Goal: Information Seeking & Learning: Learn about a topic

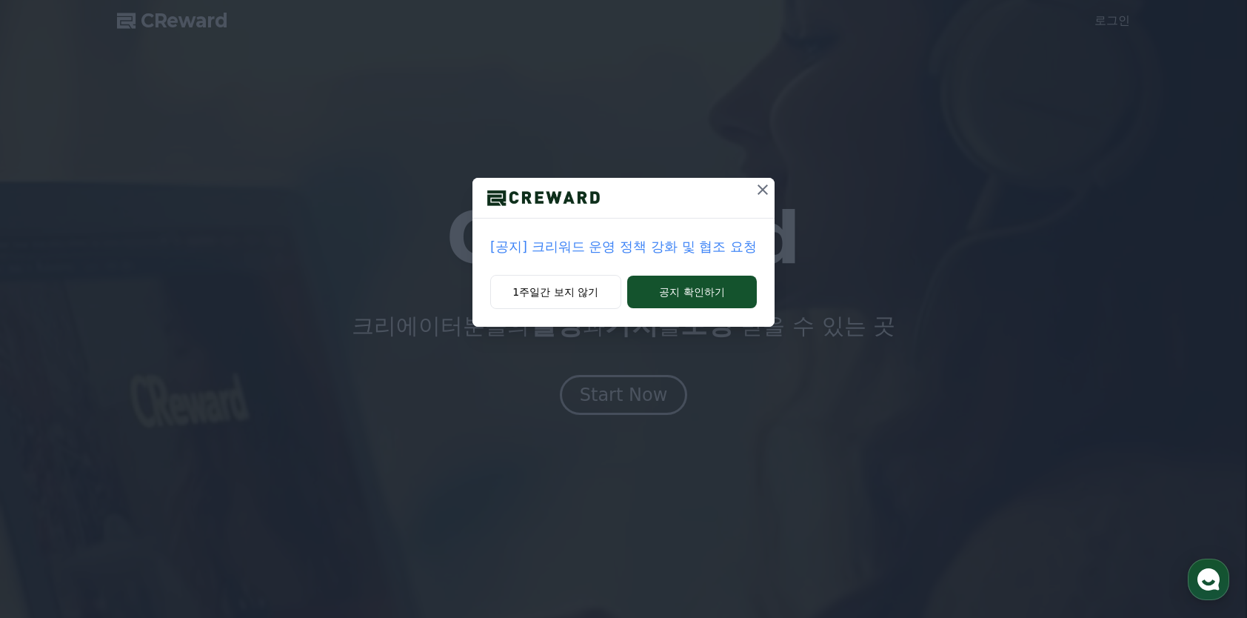
click at [716, 253] on p "[공지] 크리워드 운영 정책 강화 및 협조 요청" at bounding box center [623, 246] width 267 height 21
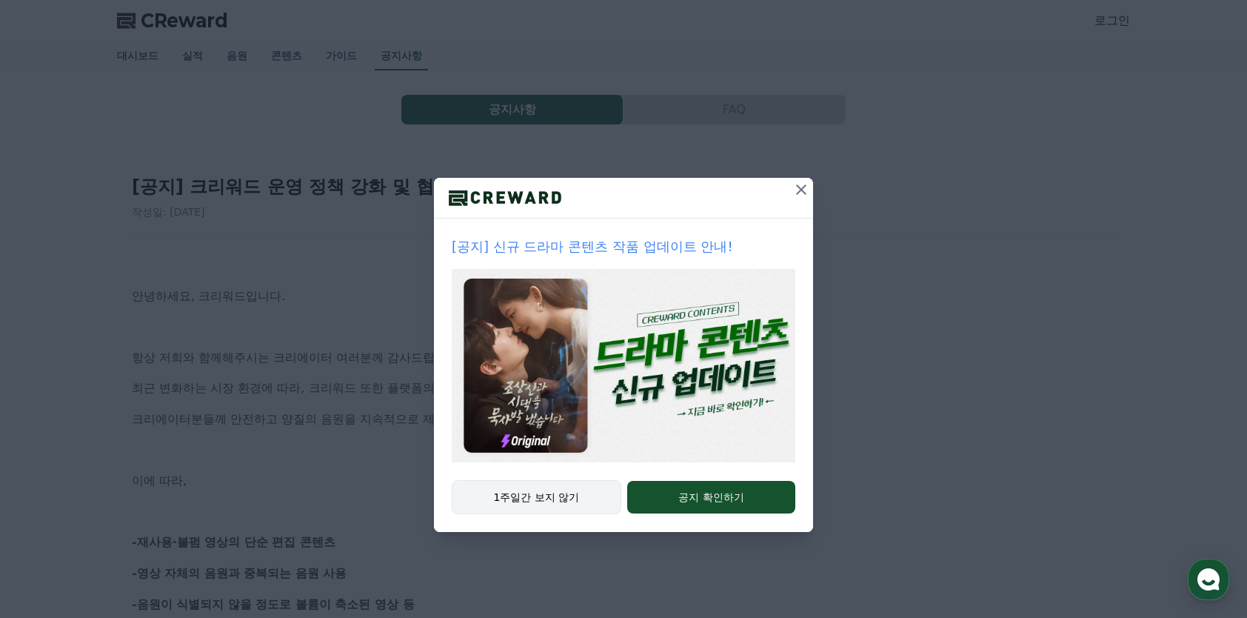
click at [533, 507] on button "1주일간 보지 않기" at bounding box center [537, 497] width 170 height 34
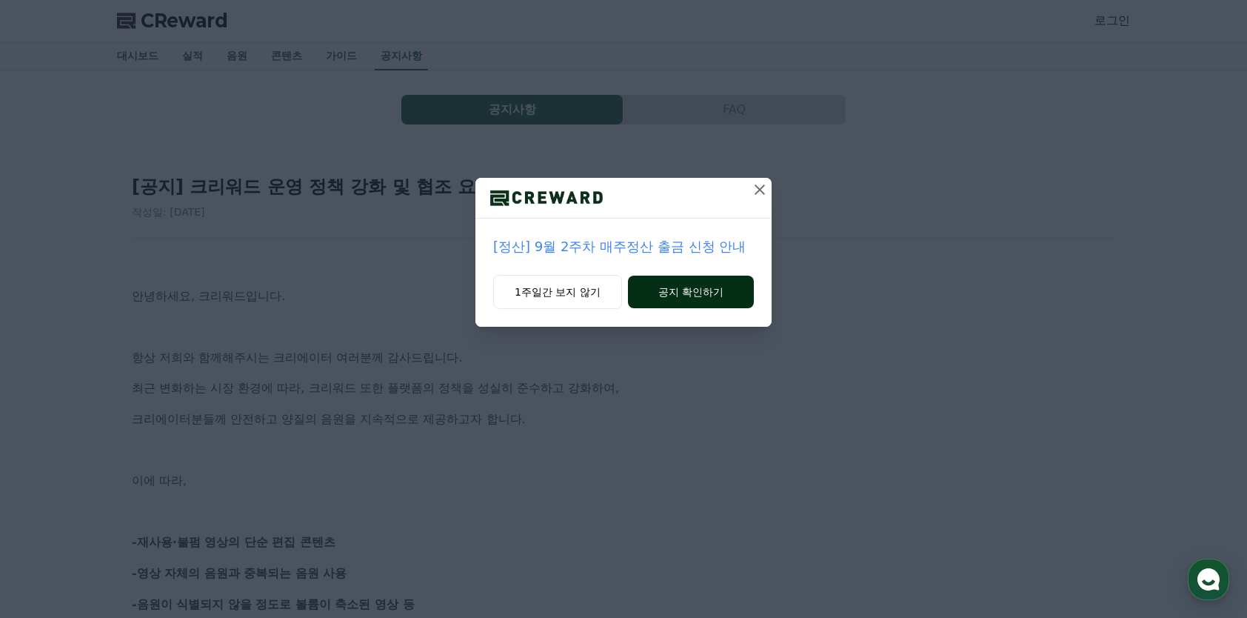
click at [681, 292] on button "공지 확인하기" at bounding box center [691, 292] width 126 height 33
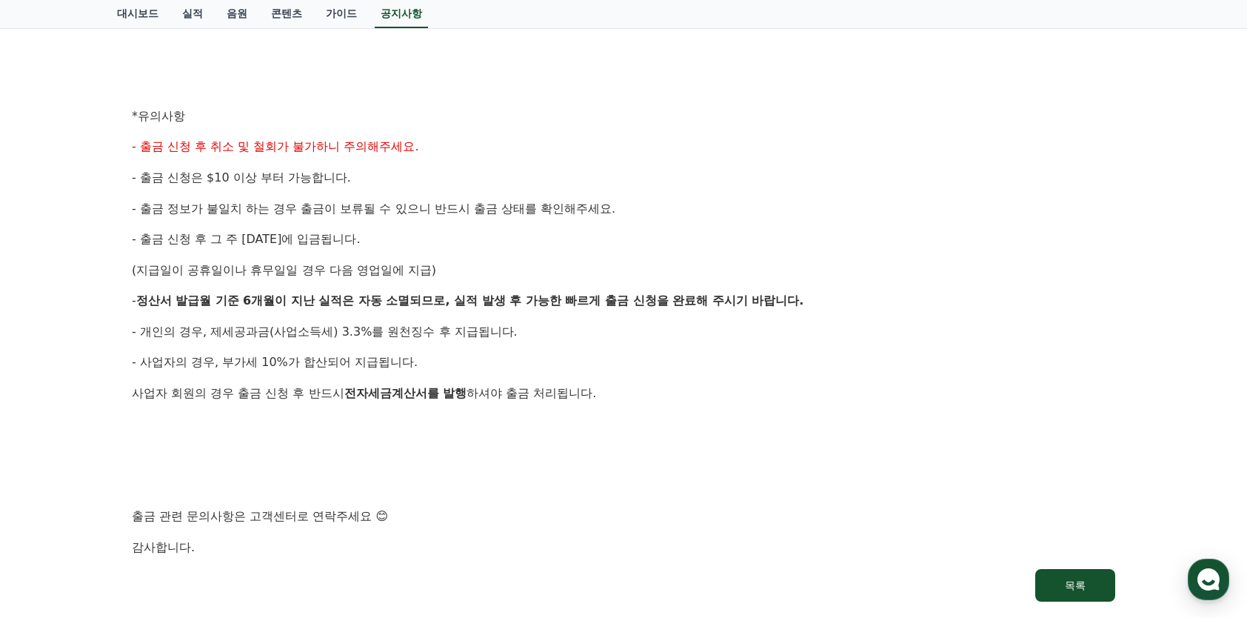
scroll to position [667, 0]
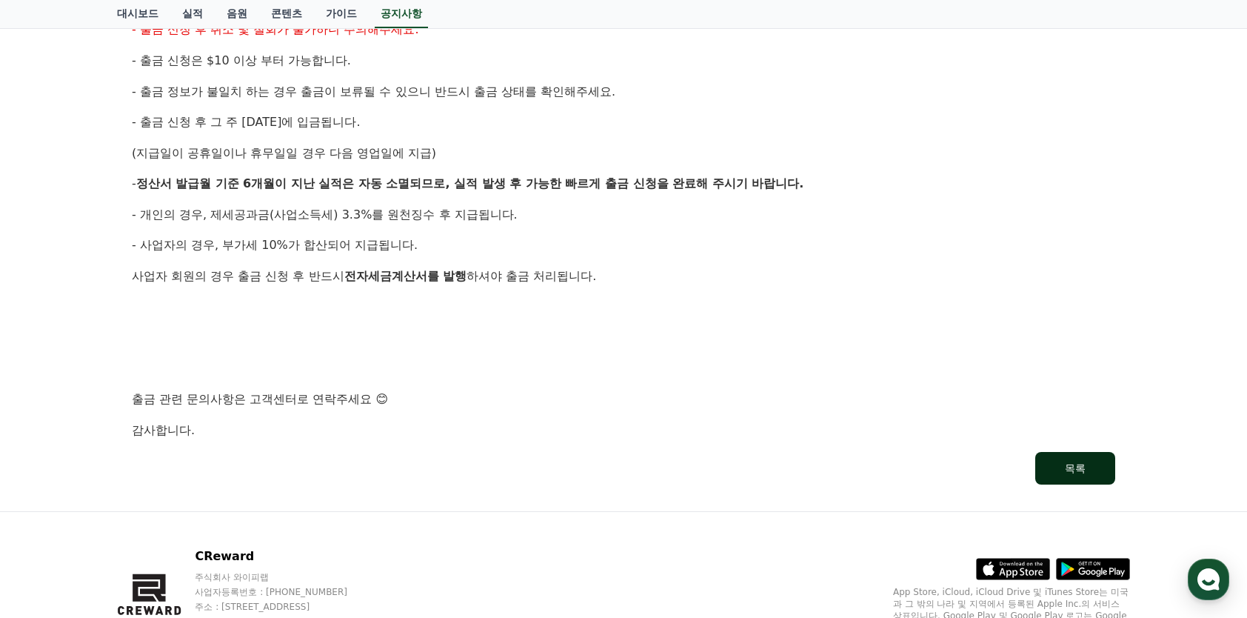
click at [1051, 473] on button "목록" at bounding box center [1075, 468] width 80 height 33
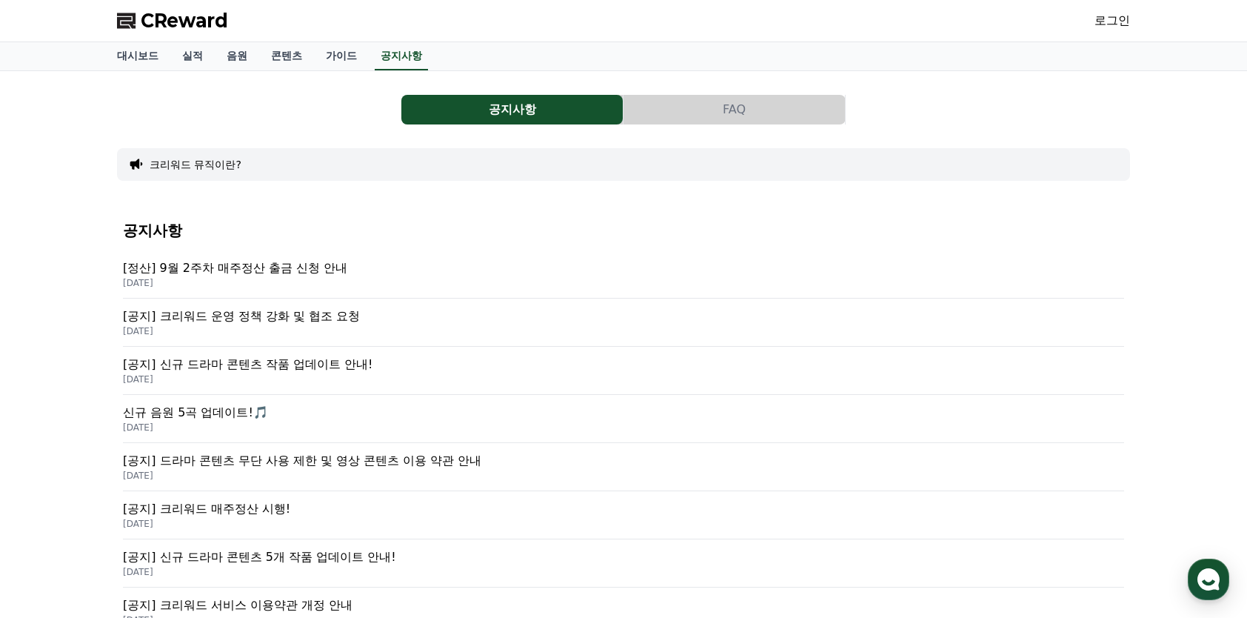
click at [322, 272] on p "[정산] 9월 2주차 매주정산 출금 신청 안내" at bounding box center [623, 268] width 1001 height 18
click at [302, 316] on p "[공지] 크리워드 운영 정책 강화 및 협조 요청" at bounding box center [623, 316] width 1001 height 18
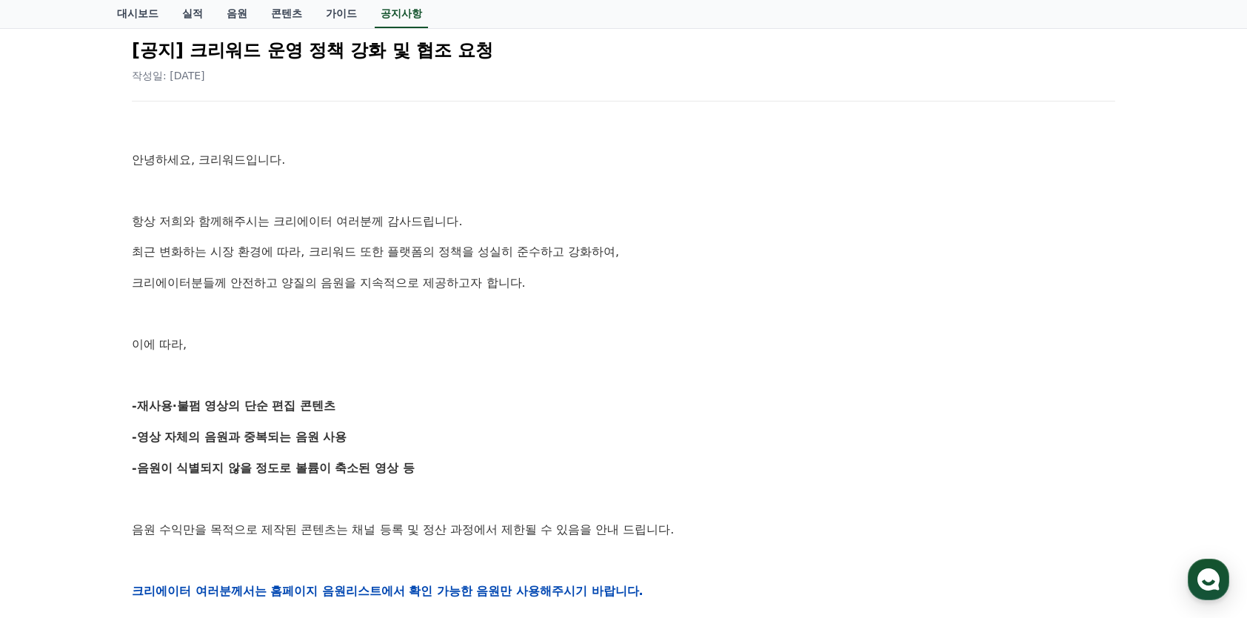
scroll to position [148, 0]
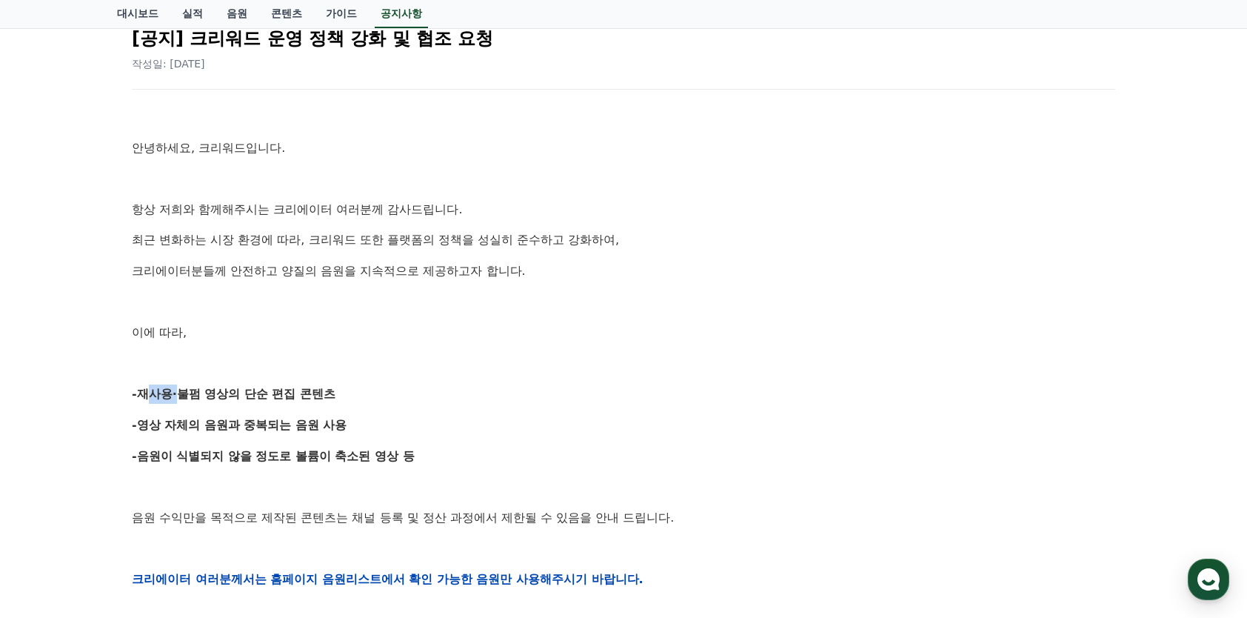
drag, startPoint x: 142, startPoint y: 395, endPoint x: 173, endPoint y: 396, distance: 31.1
click at [173, 396] on strong "-재사용·불펌 영상의 단순 편집 콘텐츠" at bounding box center [234, 394] width 204 height 14
drag, startPoint x: 173, startPoint y: 396, endPoint x: 209, endPoint y: 407, distance: 37.5
click at [221, 409] on div "안녕하세요, 크리워드입니다. 항상 저희와 함께해주시는 크리에이터 여러분께 감사드립니다. 최근 변화하는 시장 환경에 따라, 크리워드 또한 플랫폼…" at bounding box center [624, 578] width 984 height 943
drag, startPoint x: 173, startPoint y: 393, endPoint x: 341, endPoint y: 394, distance: 168.1
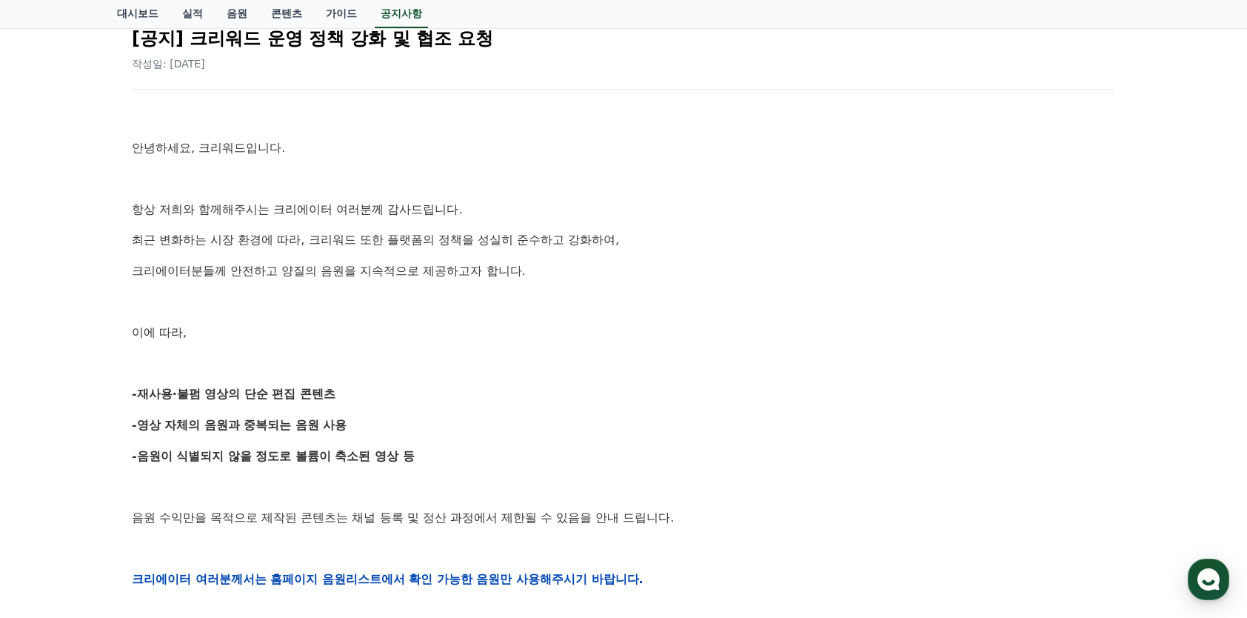
click at [341, 394] on p "-재사용·불펌 영상의 단순 편집 콘텐츠" at bounding box center [624, 393] width 984 height 19
drag, startPoint x: 341, startPoint y: 394, endPoint x: 258, endPoint y: 431, distance: 90.8
click at [276, 431] on strong "-영상 자체의 음원과 중복되는 음원 사용" at bounding box center [240, 425] width 216 height 14
drag, startPoint x: 144, startPoint y: 425, endPoint x: 248, endPoint y: 426, distance: 104.4
click at [248, 426] on strong "-영상 자체의 음원과 중복되는 음원 사용" at bounding box center [240, 425] width 216 height 14
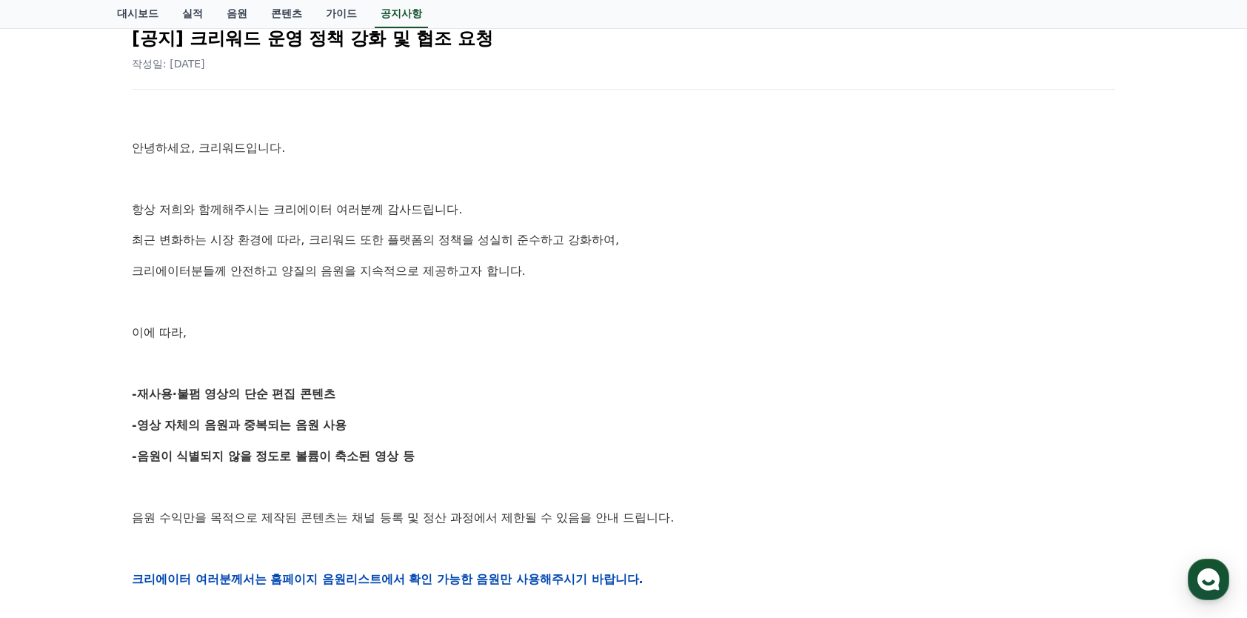
drag, startPoint x: 248, startPoint y: 426, endPoint x: 208, endPoint y: 438, distance: 41.9
click at [208, 438] on div "안녕하세요, 크리워드입니다. 항상 저희와 함께해주시는 크리에이터 여러분께 감사드립니다. 최근 변화하는 시장 환경에 따라, 크리워드 또한 플랫폼…" at bounding box center [624, 578] width 984 height 943
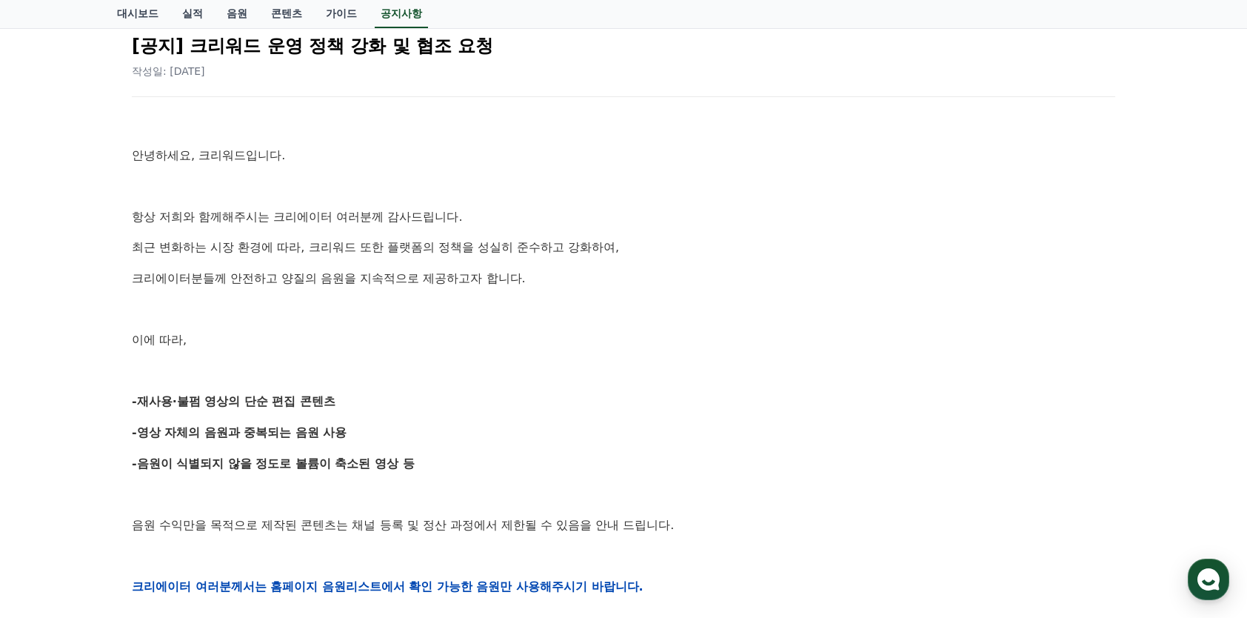
scroll to position [95, 0]
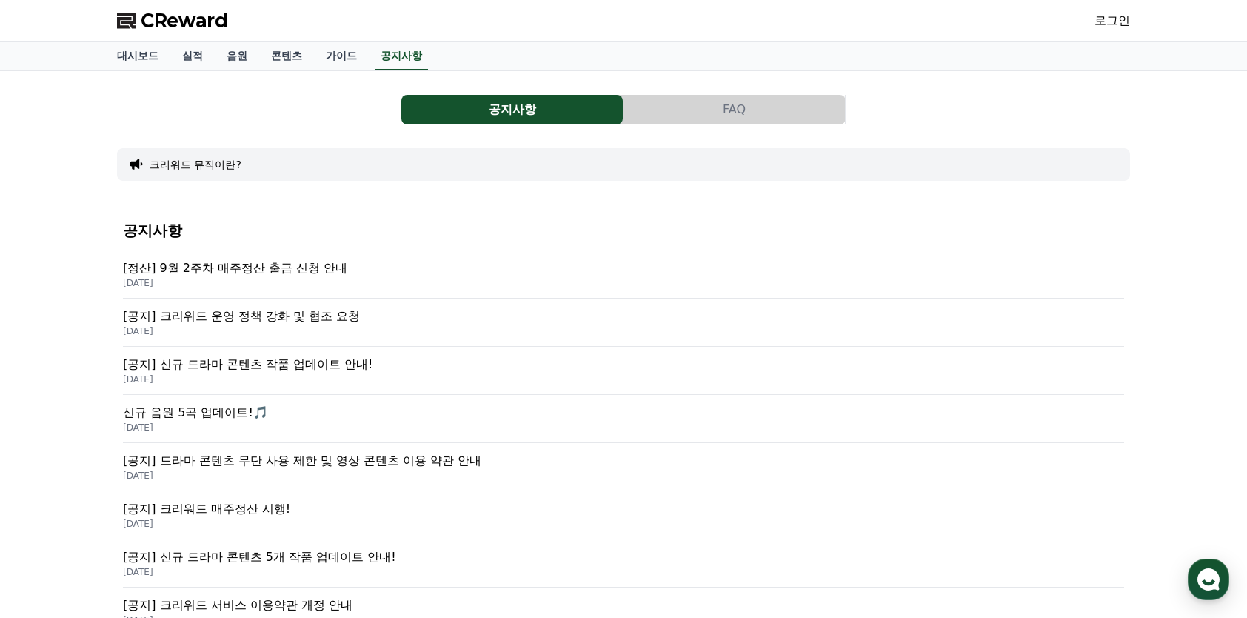
click at [300, 314] on p "[공지] 크리워드 운영 정책 강화 및 협조 요청" at bounding box center [623, 316] width 1001 height 18
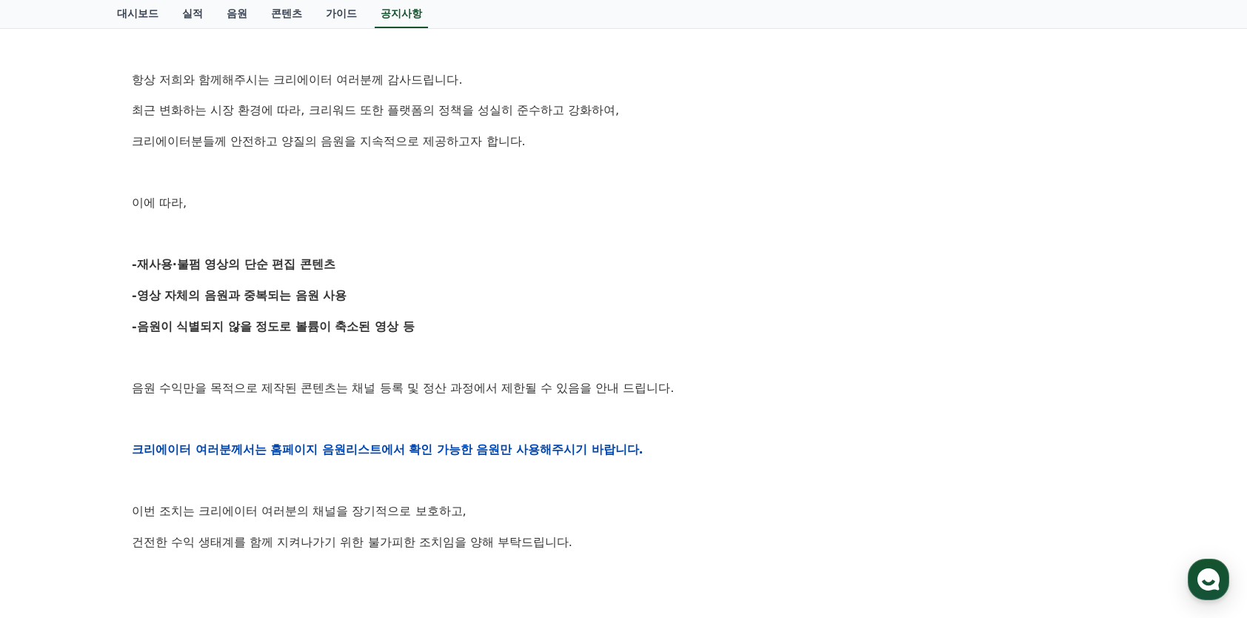
scroll to position [296, 0]
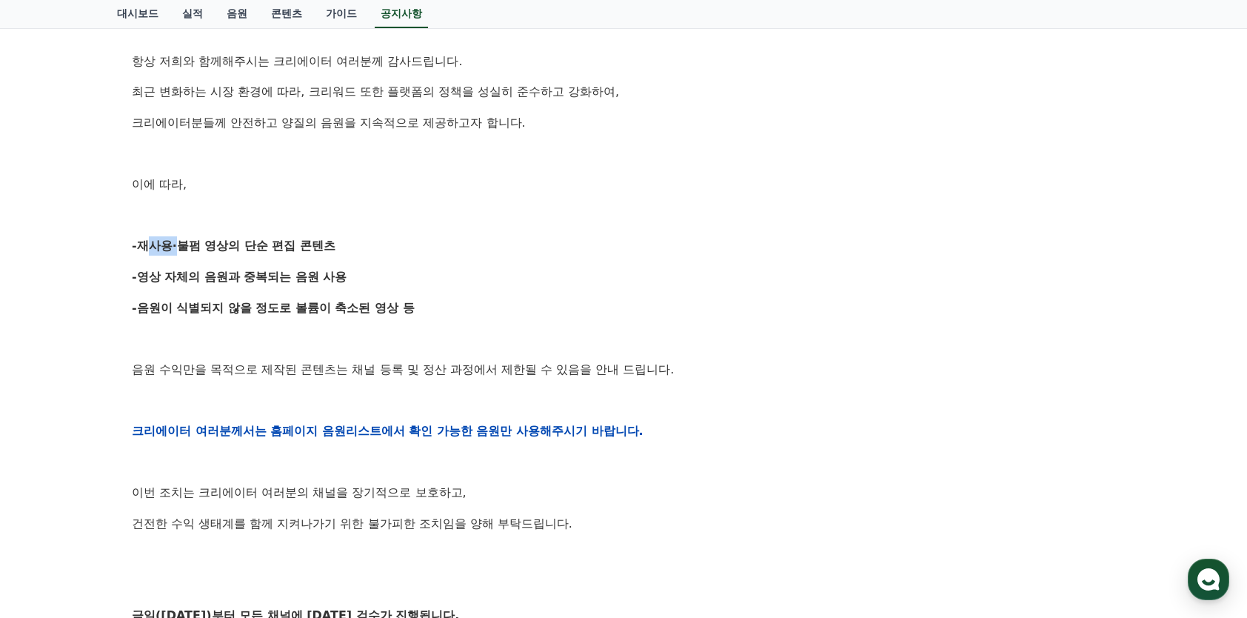
drag, startPoint x: 138, startPoint y: 253, endPoint x: 171, endPoint y: 253, distance: 33.3
click at [171, 253] on strong "-재사용·불펌 영상의 단순 편집 콘텐츠" at bounding box center [234, 245] width 204 height 14
drag, startPoint x: 171, startPoint y: 253, endPoint x: 187, endPoint y: 250, distance: 15.7
click at [187, 250] on strong "-재사용·불펌 영상의 단순 편집 콘텐츠" at bounding box center [234, 245] width 204 height 14
drag, startPoint x: 185, startPoint y: 250, endPoint x: 210, endPoint y: 253, distance: 25.3
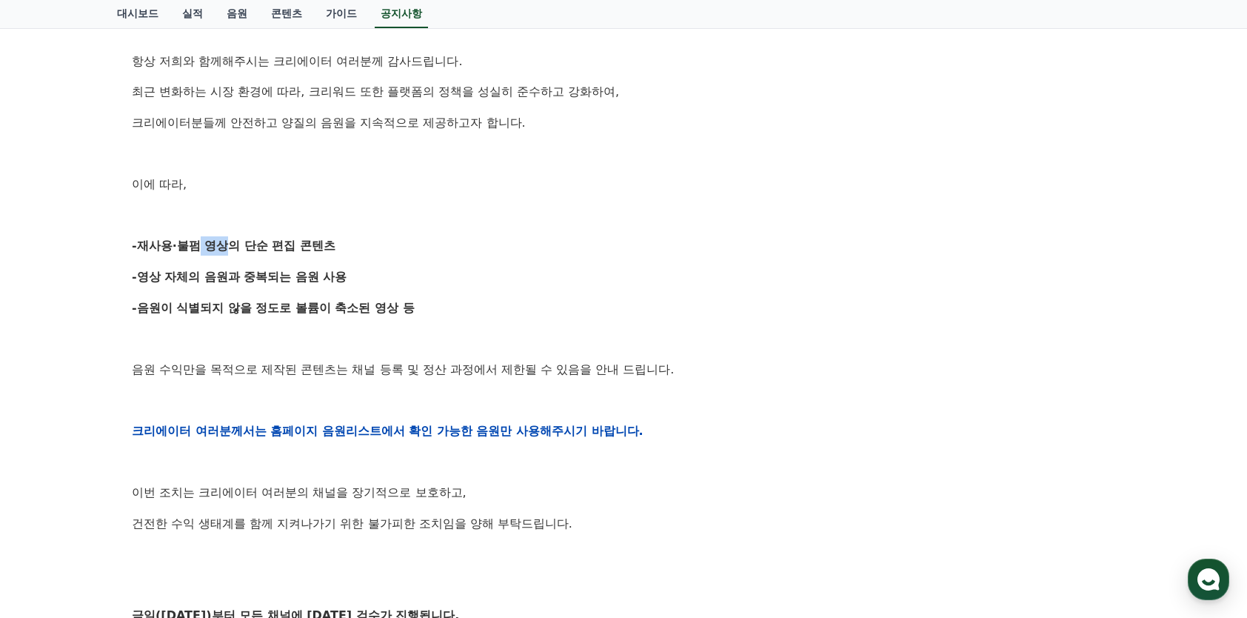
click at [210, 253] on strong "-재사용·불펌 영상의 단순 편집 콘텐츠" at bounding box center [234, 245] width 204 height 14
drag, startPoint x: 210, startPoint y: 253, endPoint x: 264, endPoint y: 256, distance: 54.2
click at [264, 256] on div "안녕하세요, 크리워드입니다. 항상 저희와 함께해주시는 크리에이터 여러분께 감사드립니다. 최근 변화하는 시장 환경에 따라, 크리워드 또한 플랫폼…" at bounding box center [624, 430] width 984 height 943
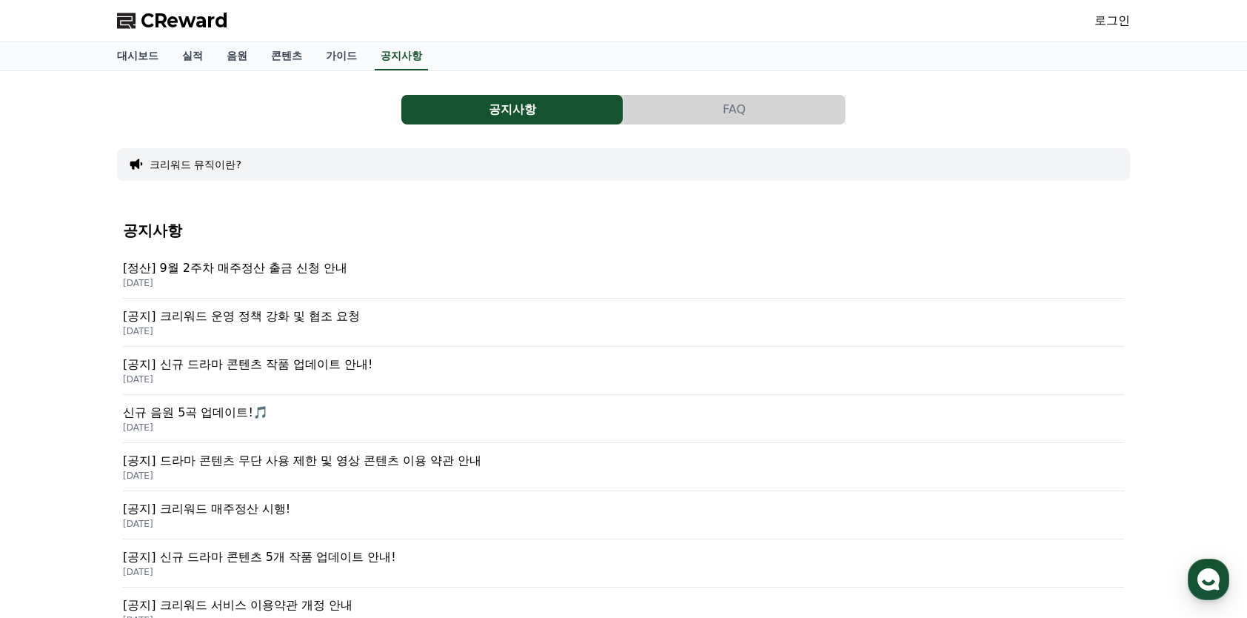
click at [206, 424] on p "[DATE]" at bounding box center [623, 427] width 1001 height 12
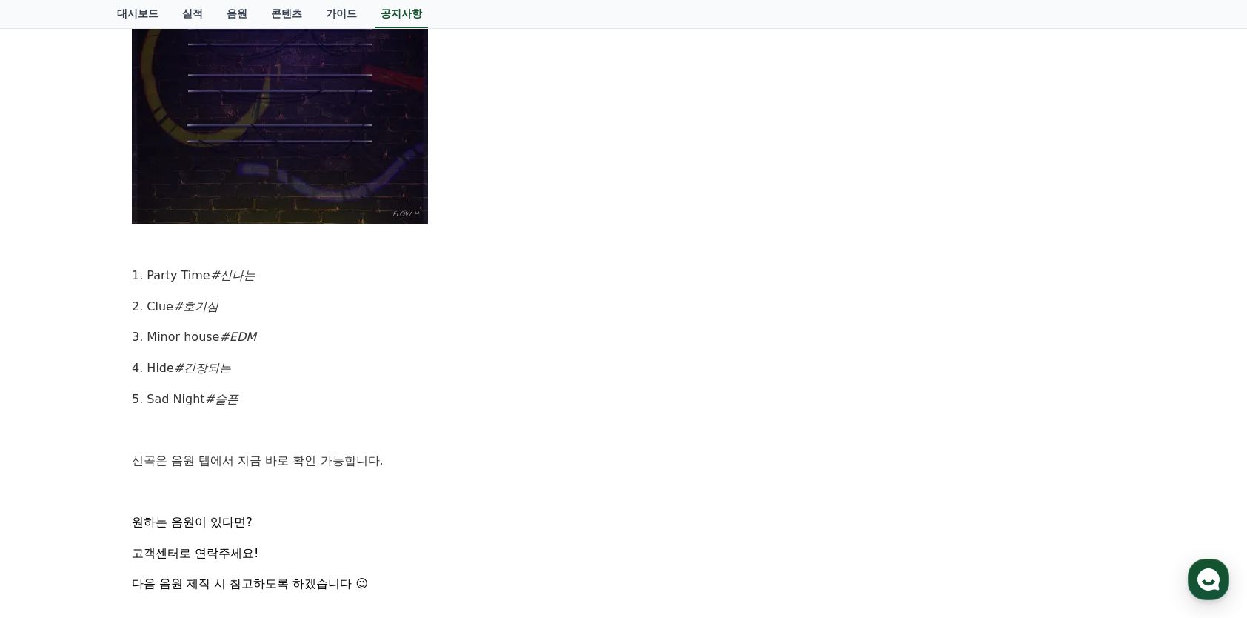
scroll to position [518, 0]
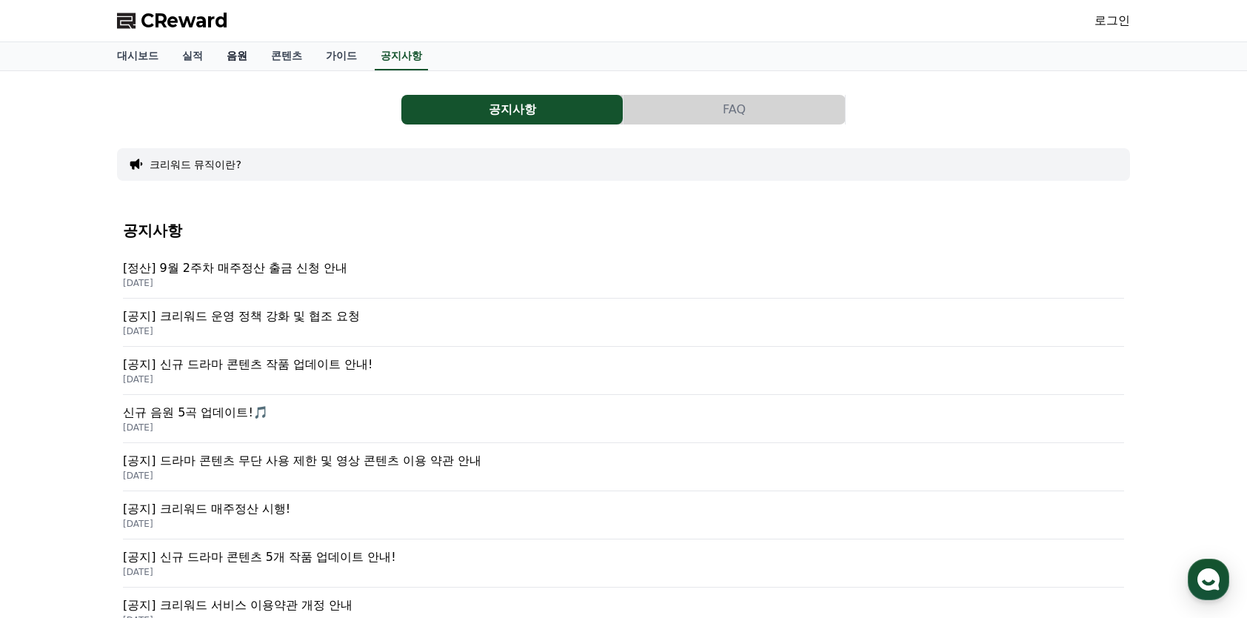
click at [244, 64] on link "음원" at bounding box center [237, 56] width 44 height 28
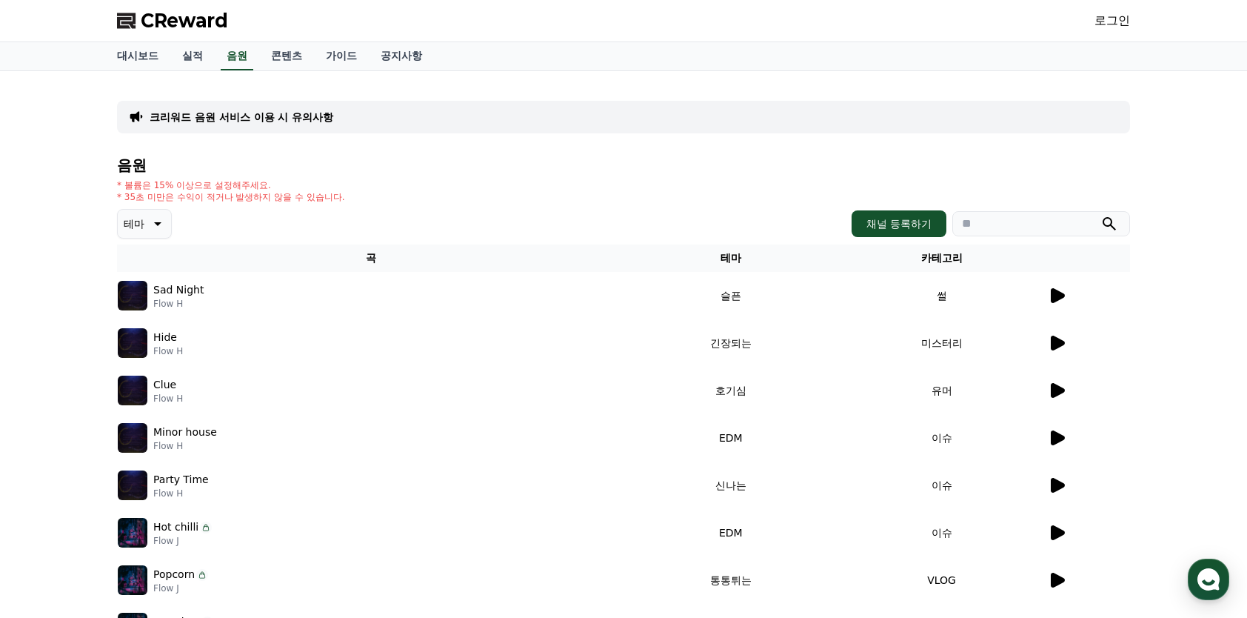
click at [305, 313] on td "Sad Night Flow H" at bounding box center [371, 295] width 508 height 47
click at [1048, 283] on td at bounding box center [1088, 295] width 83 height 47
click at [1062, 307] on td at bounding box center [1088, 295] width 83 height 47
click at [1059, 298] on icon at bounding box center [1058, 295] width 14 height 15
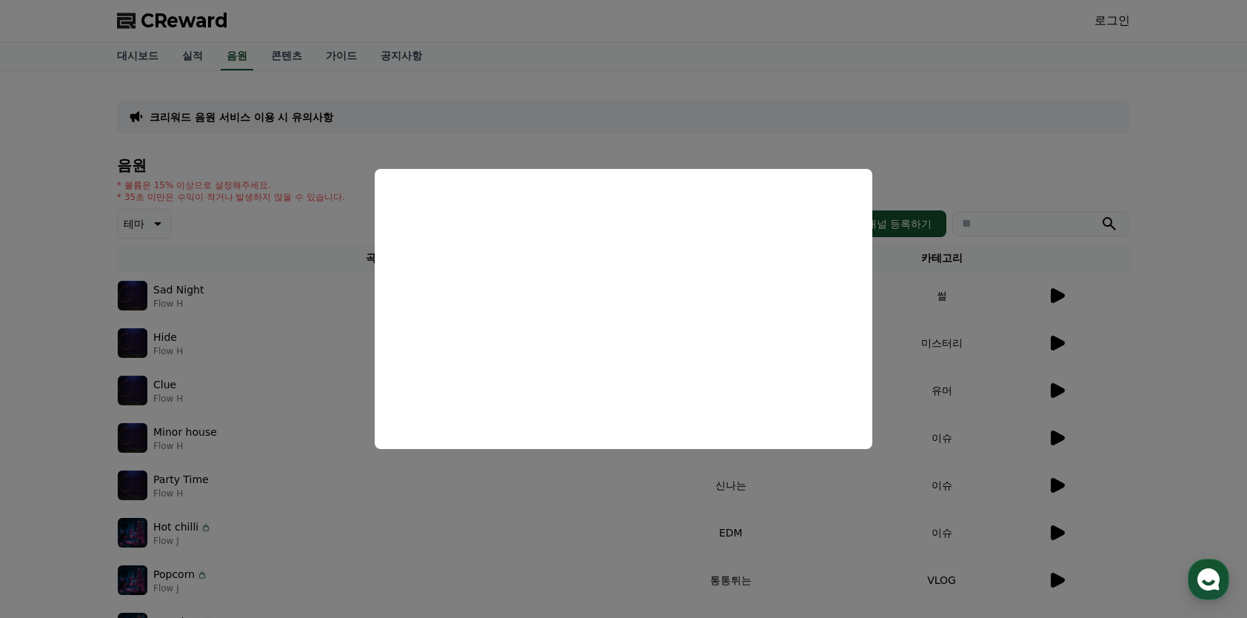
click at [1170, 381] on button "close modal" at bounding box center [623, 309] width 1247 height 618
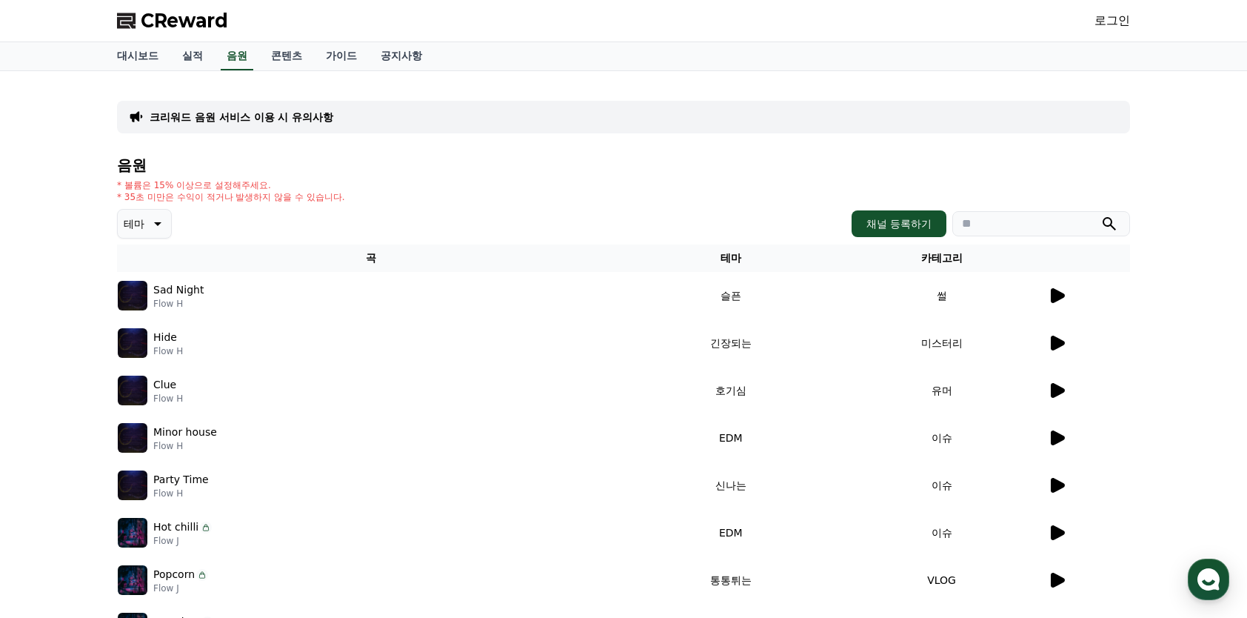
click at [1064, 353] on td at bounding box center [1088, 342] width 83 height 47
click at [1057, 344] on icon at bounding box center [1058, 343] width 14 height 15
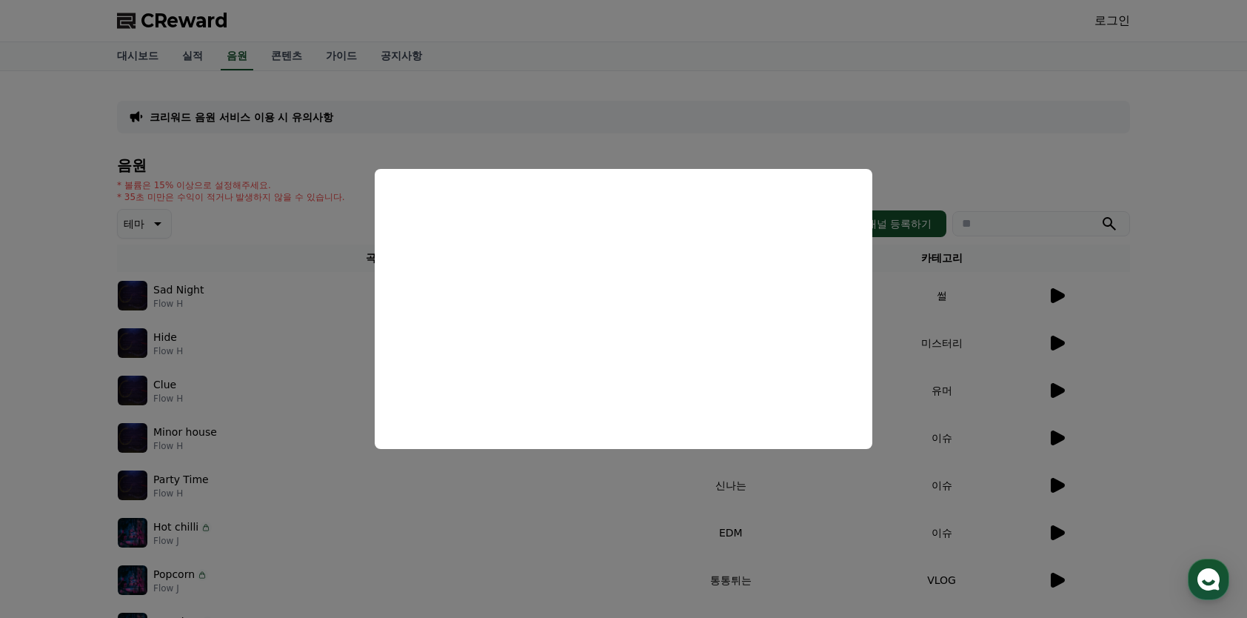
click at [1145, 345] on button "close modal" at bounding box center [623, 309] width 1247 height 618
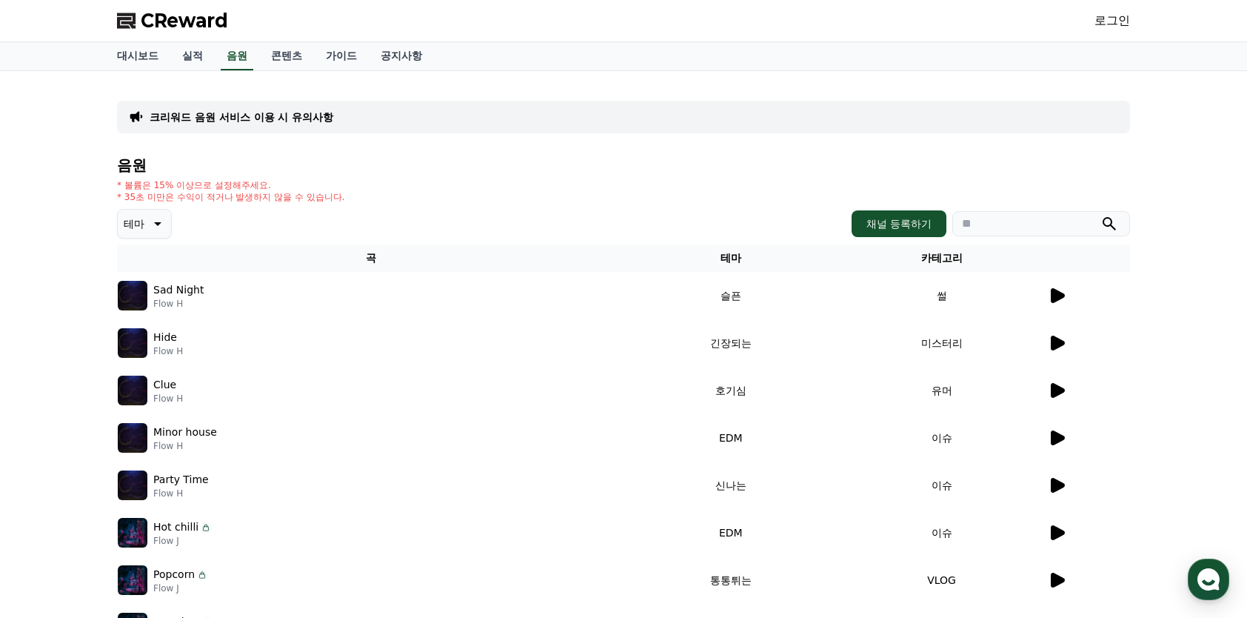
click at [1062, 388] on icon at bounding box center [1058, 390] width 14 height 15
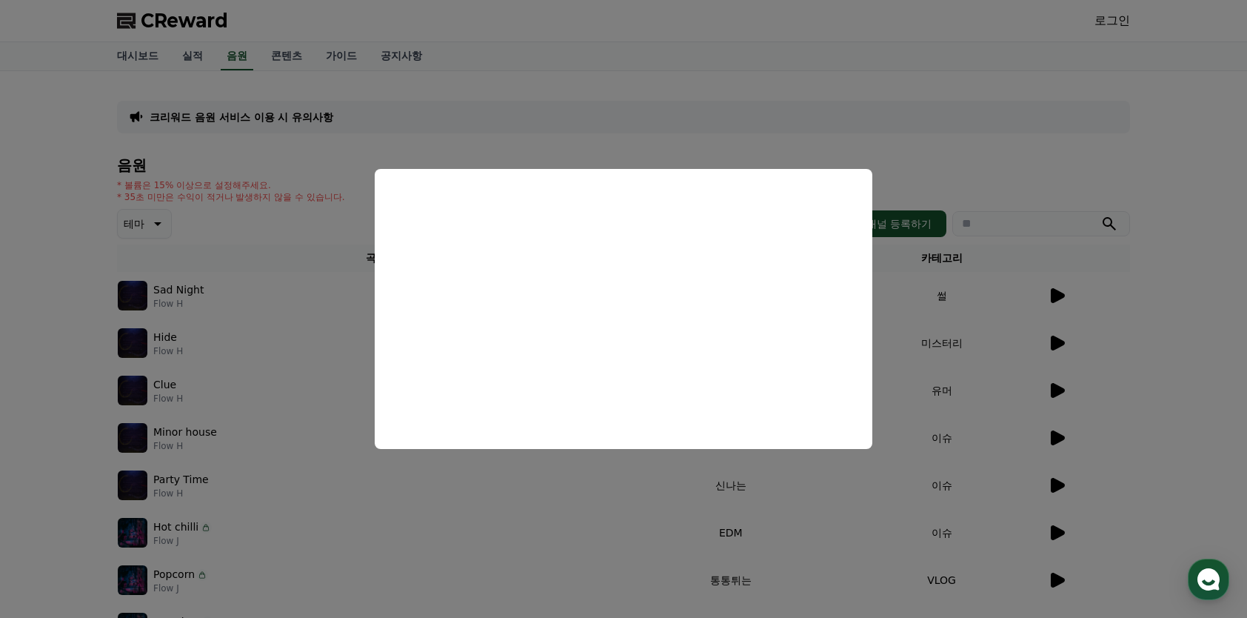
click at [1152, 398] on button "close modal" at bounding box center [623, 309] width 1247 height 618
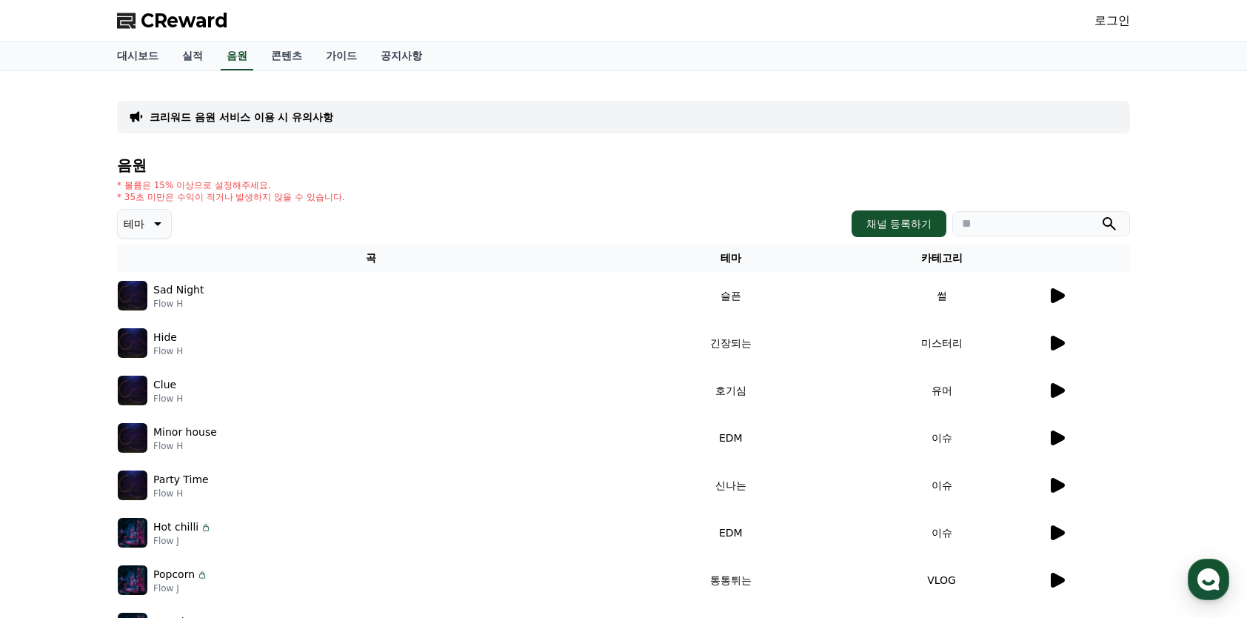
click at [1059, 440] on icon at bounding box center [1058, 437] width 14 height 15
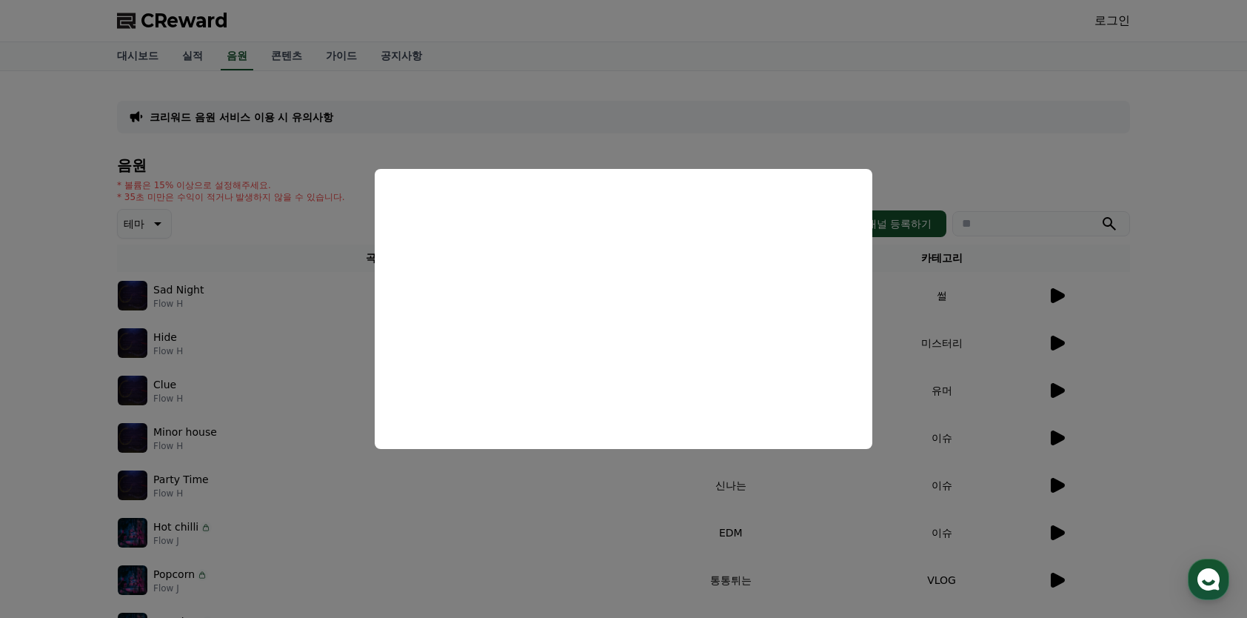
click at [1156, 425] on button "close modal" at bounding box center [623, 309] width 1247 height 618
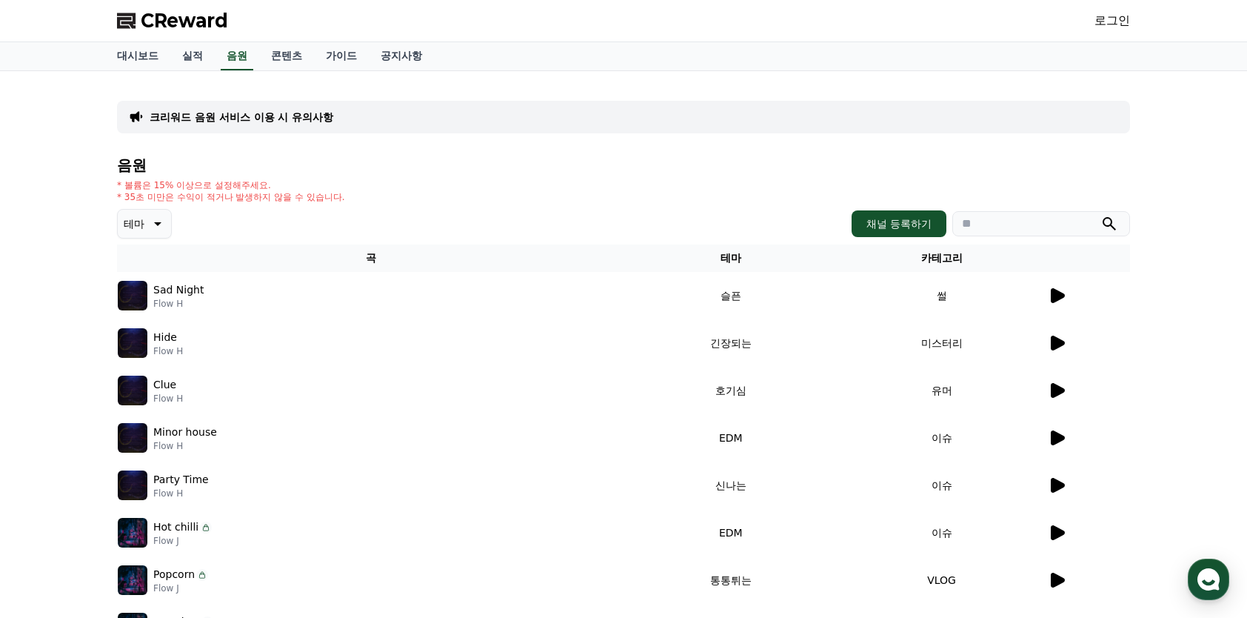
click at [169, 218] on button "테마" at bounding box center [144, 224] width 55 height 30
click at [384, 173] on div "음원 * 볼륨은 15% 이상으로 설정해주세요. * 35초 미만은 수익이 적거나 발생하지 않을 수 있습니다. 테마 테마 전체 환상적인 호기심 어…" at bounding box center [623, 466] width 1013 height 618
click at [161, 50] on link "대시보드" at bounding box center [137, 56] width 65 height 28
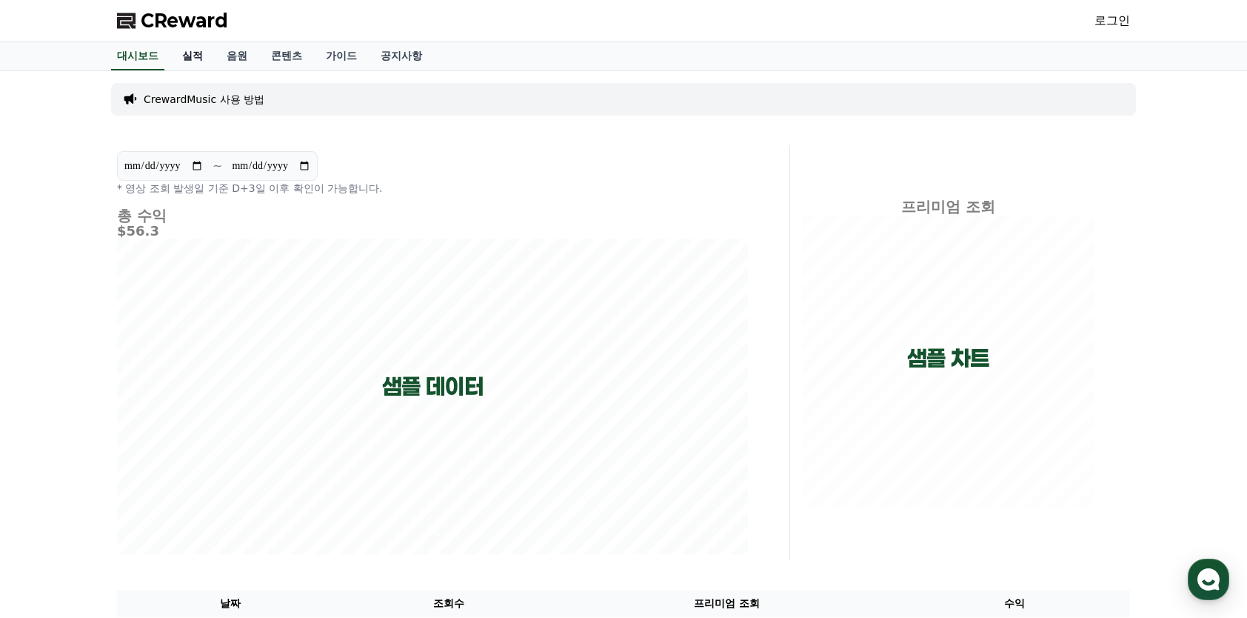
click at [205, 60] on link "실적" at bounding box center [192, 56] width 44 height 28
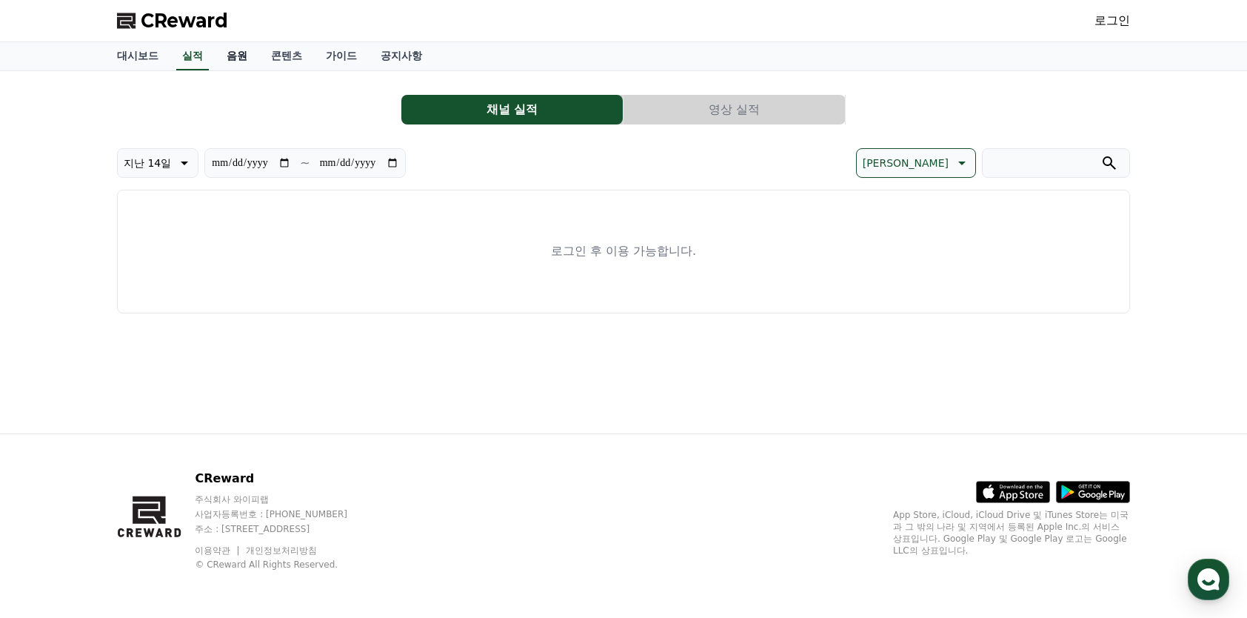
click at [253, 56] on link "음원" at bounding box center [237, 56] width 44 height 28
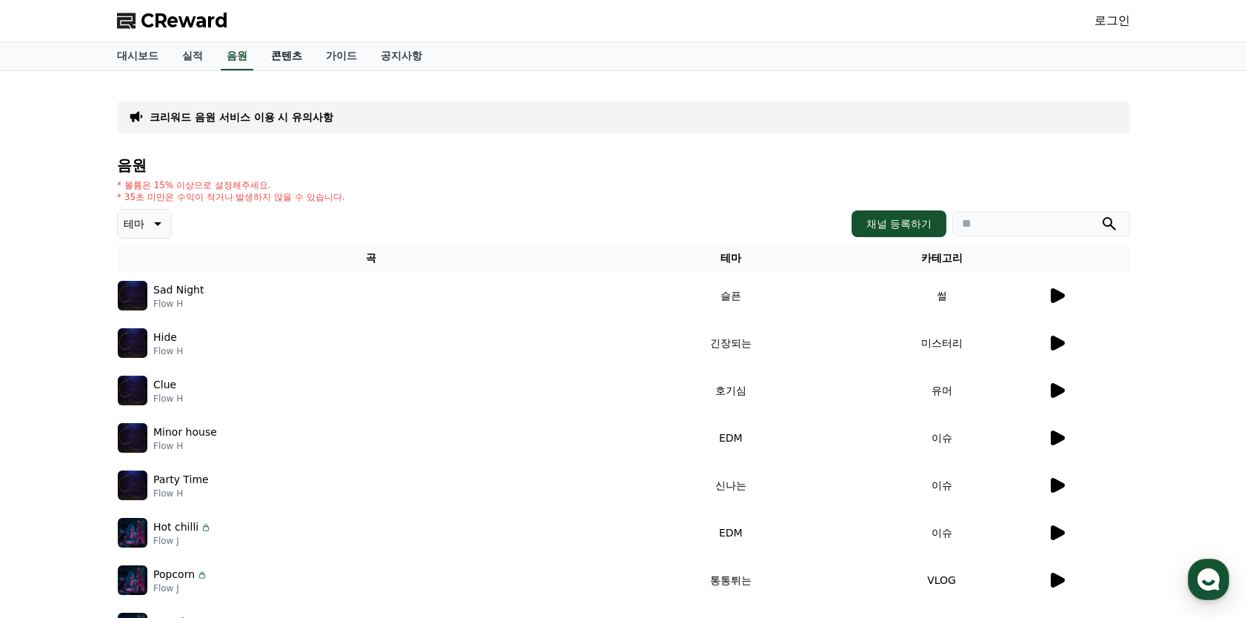
click at [294, 55] on link "콘텐츠" at bounding box center [286, 56] width 55 height 28
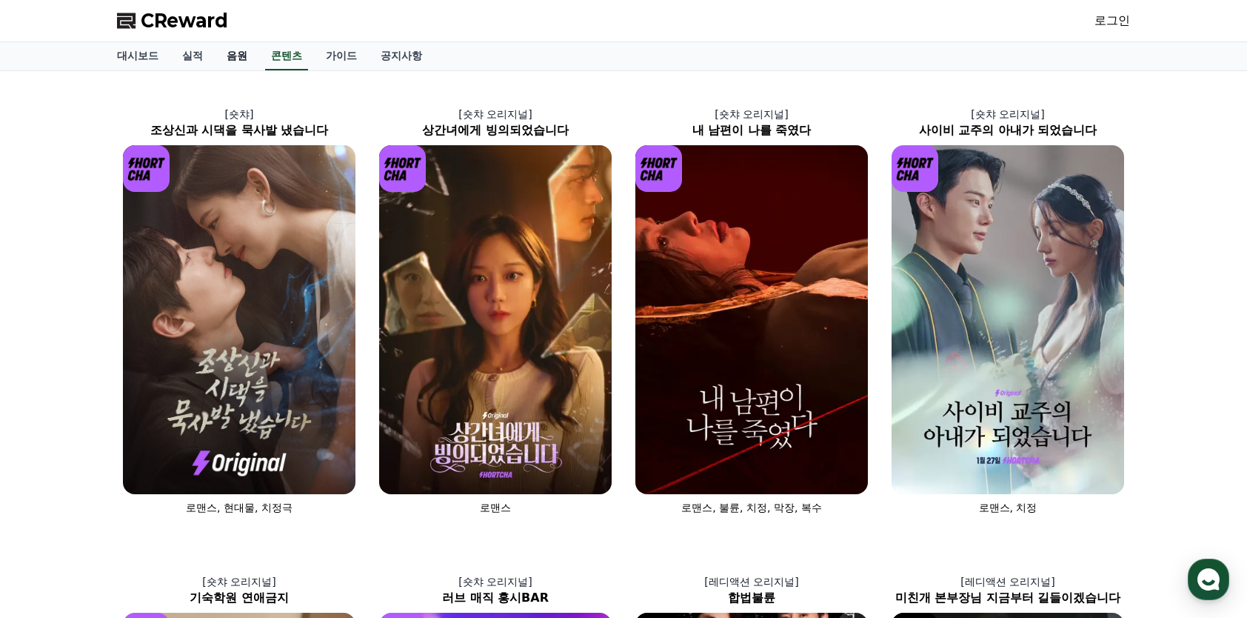
click at [228, 59] on link "음원" at bounding box center [237, 56] width 44 height 28
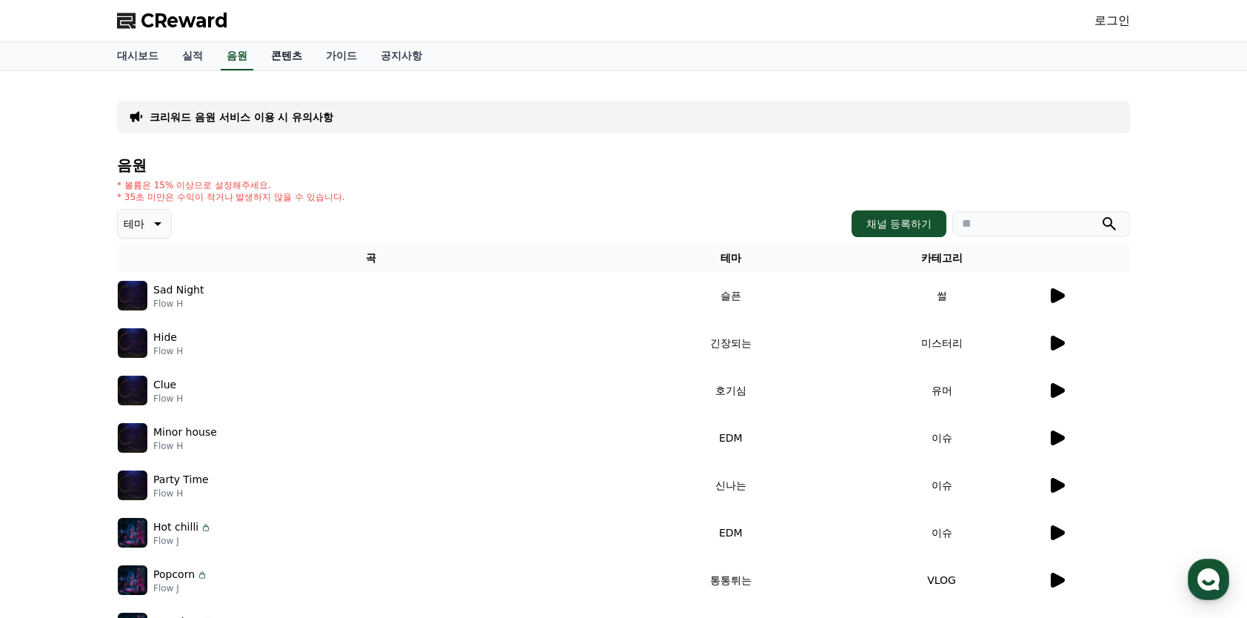
click at [307, 55] on link "콘텐츠" at bounding box center [286, 56] width 55 height 28
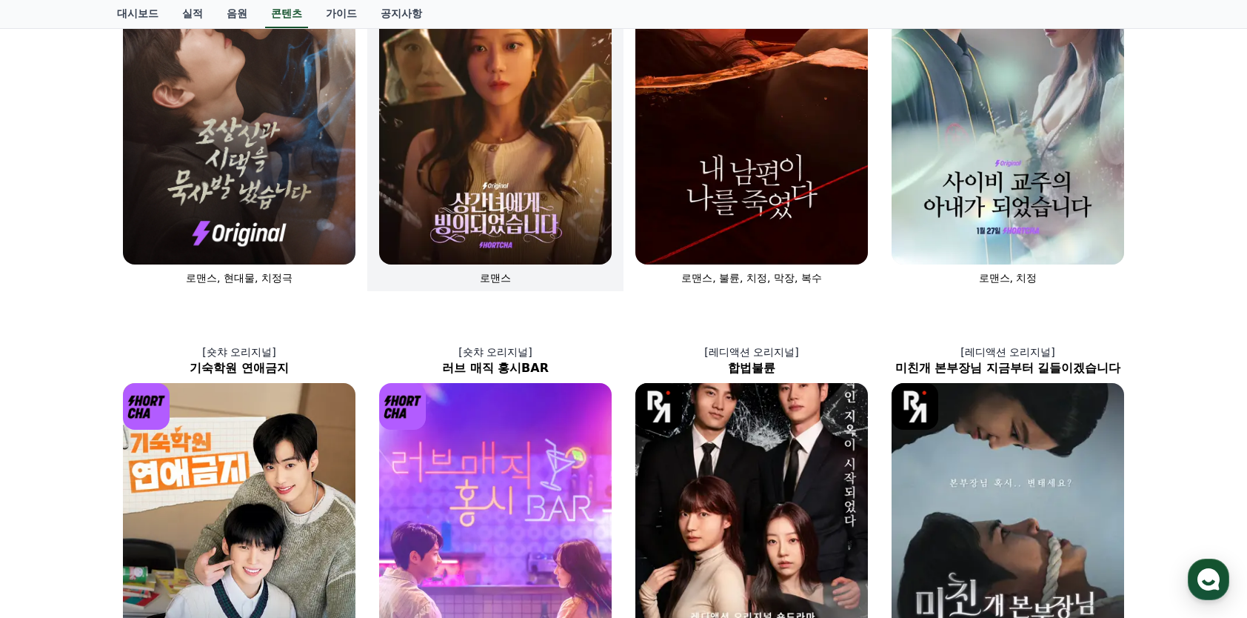
scroll to position [222, 0]
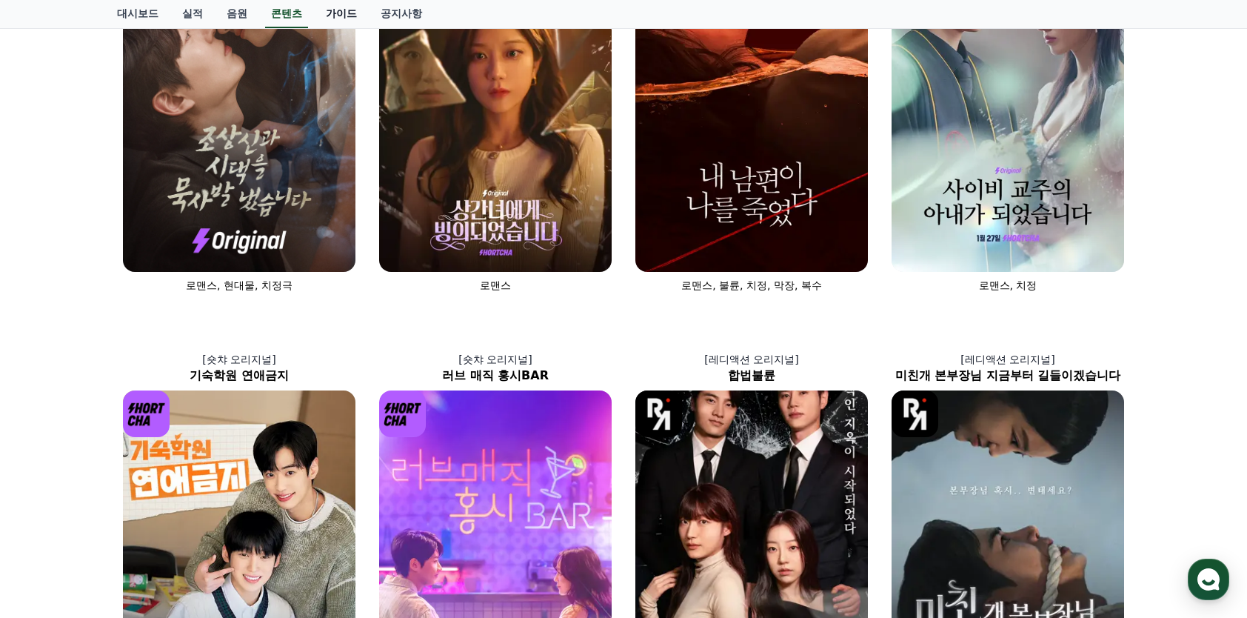
click at [338, 23] on link "가이드" at bounding box center [341, 14] width 55 height 28
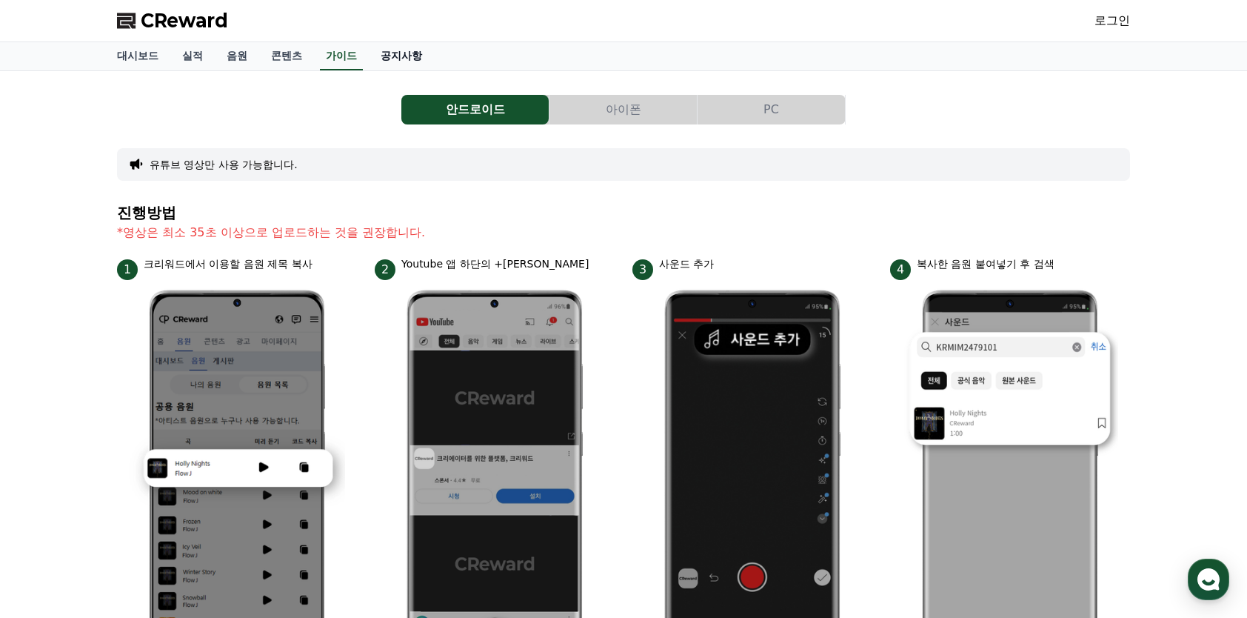
click at [411, 51] on link "공지사항" at bounding box center [401, 56] width 65 height 28
